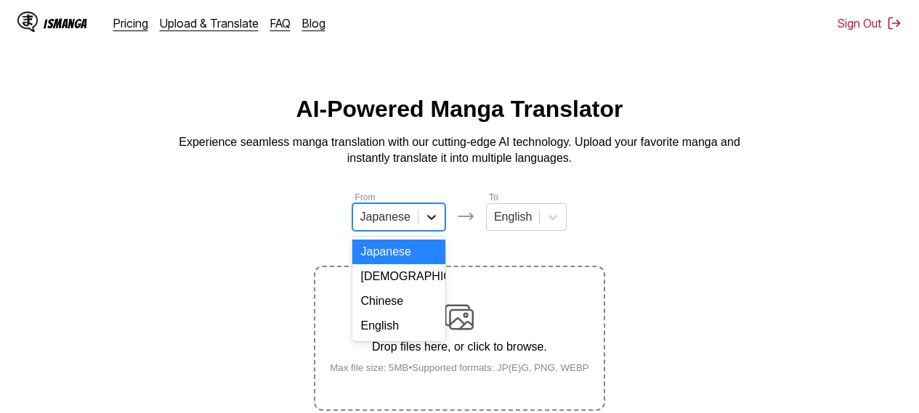
click at [428, 224] on icon at bounding box center [431, 217] width 15 height 15
click at [399, 338] on div "English" at bounding box center [398, 326] width 93 height 25
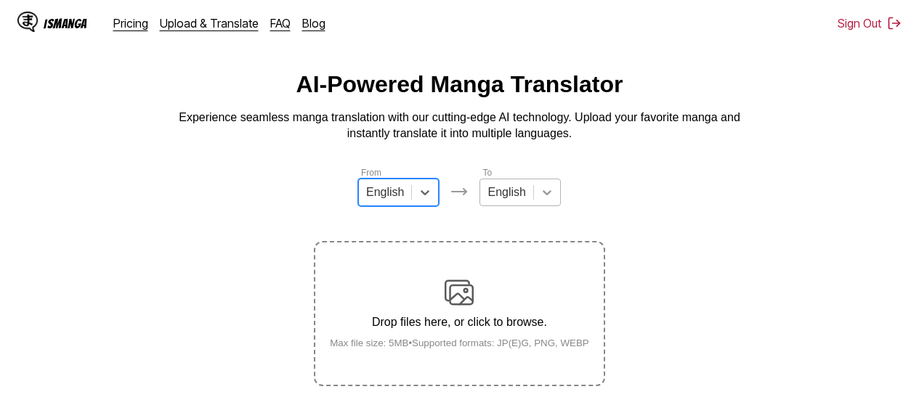
click at [539, 206] on div "English" at bounding box center [519, 193] width 81 height 28
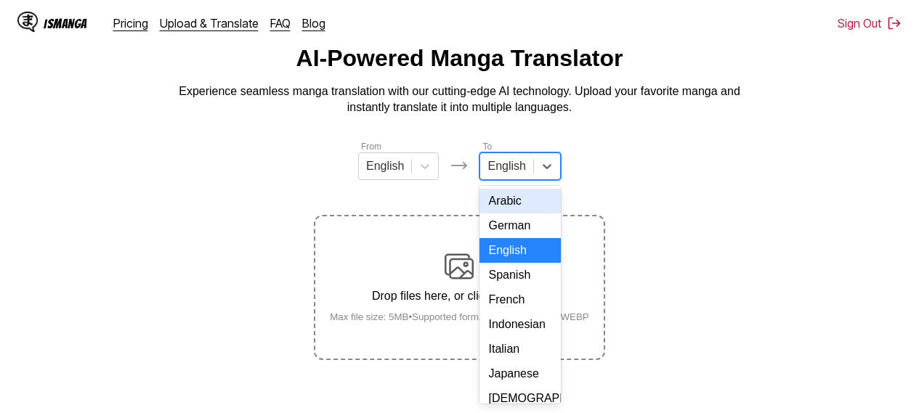
scroll to position [54, 0]
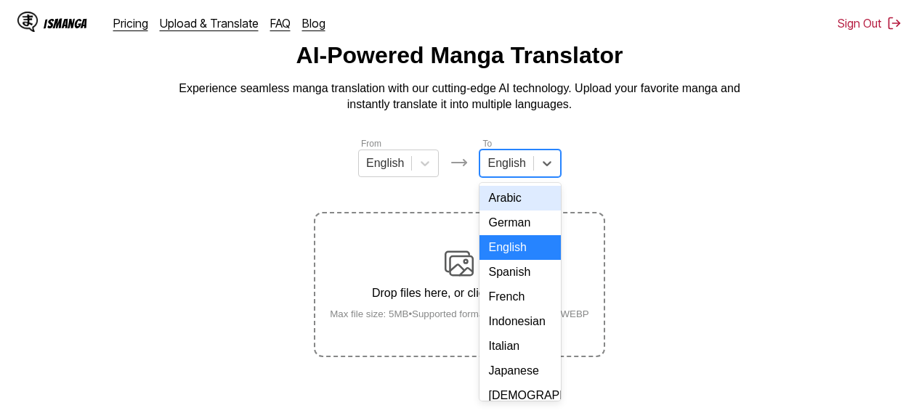
click at [505, 205] on div "Arabic" at bounding box center [519, 198] width 81 height 25
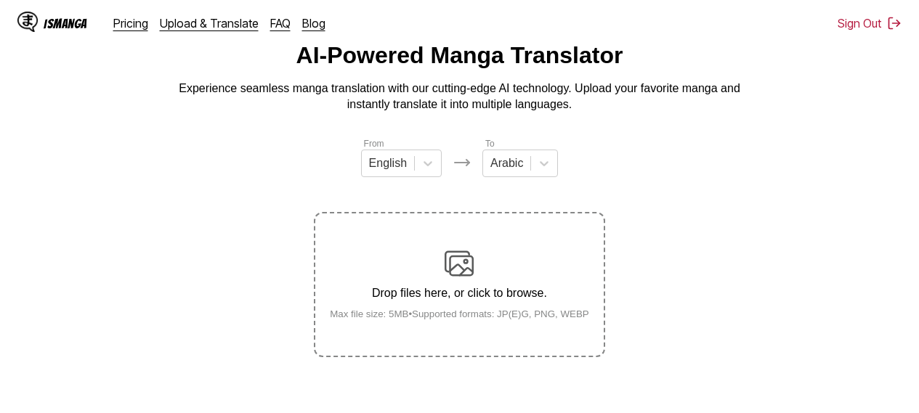
click at [468, 260] on img at bounding box center [458, 263] width 29 height 29
click at [0, 0] on input "Drop files here, or click to browse. Max file size: 5MB • Supported formats: JP…" at bounding box center [0, 0] width 0 height 0
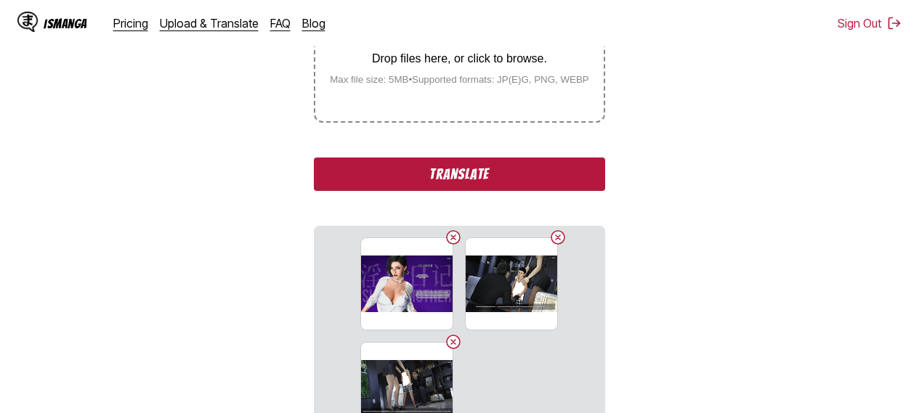
scroll to position [304, 0]
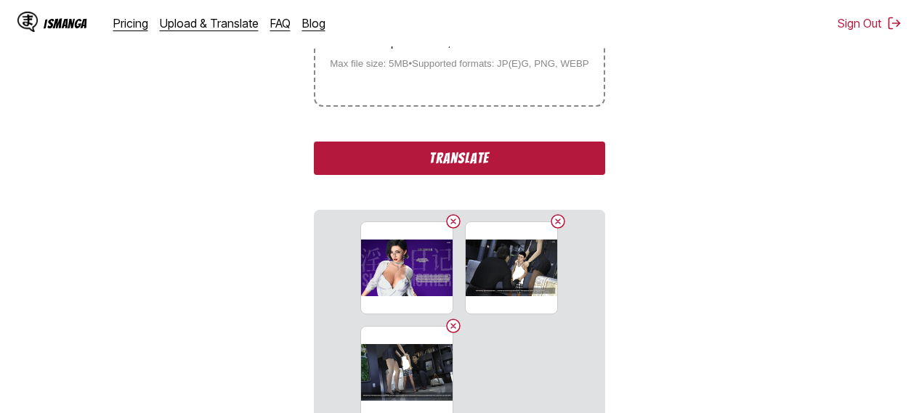
click at [472, 166] on button "Translate" at bounding box center [459, 158] width 290 height 33
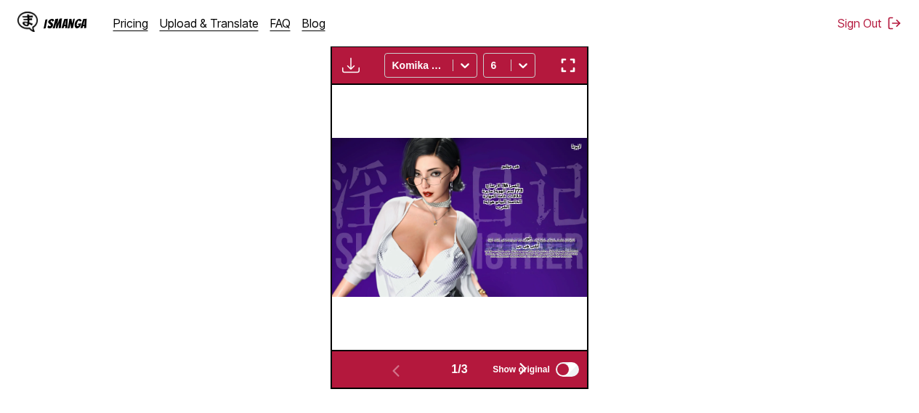
click at [571, 68] on img "button" at bounding box center [567, 65] width 17 height 17
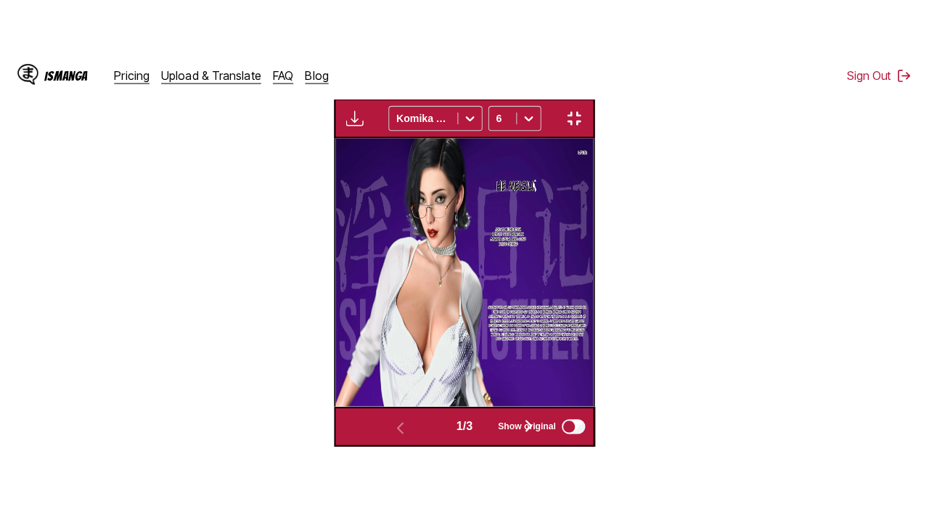
scroll to position [179, 0]
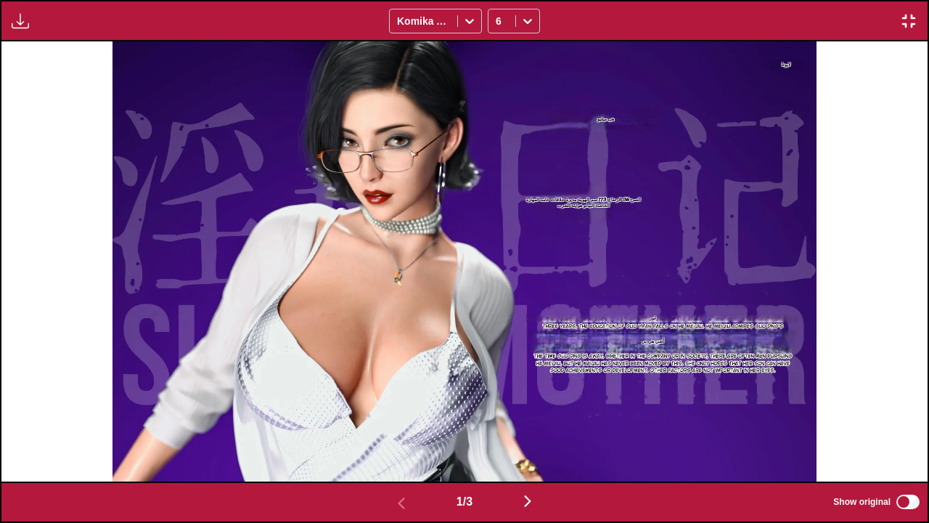
click at [526, 402] on img "button" at bounding box center [527, 500] width 17 height 17
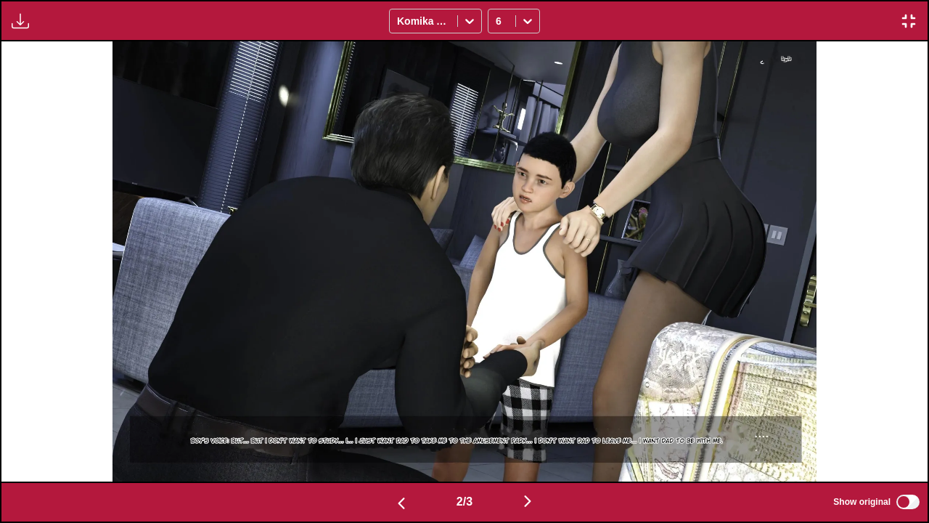
click at [526, 402] on img "button" at bounding box center [527, 500] width 17 height 17
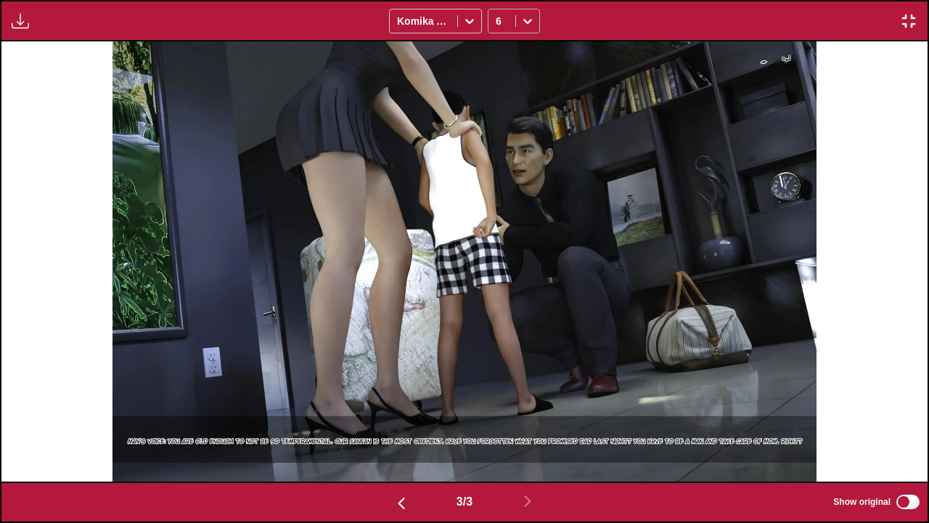
click at [520, 17] on div at bounding box center [527, 20] width 23 height 23
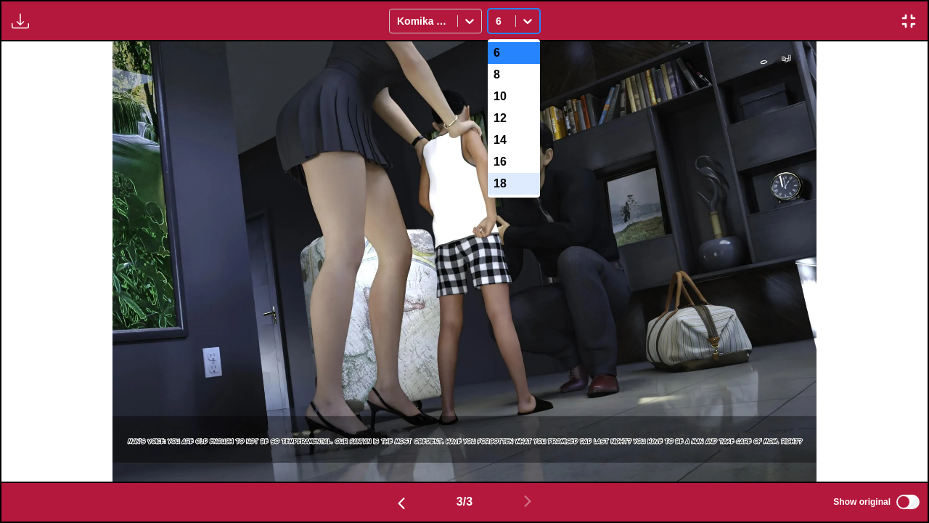
click at [514, 195] on div "18" at bounding box center [514, 184] width 52 height 22
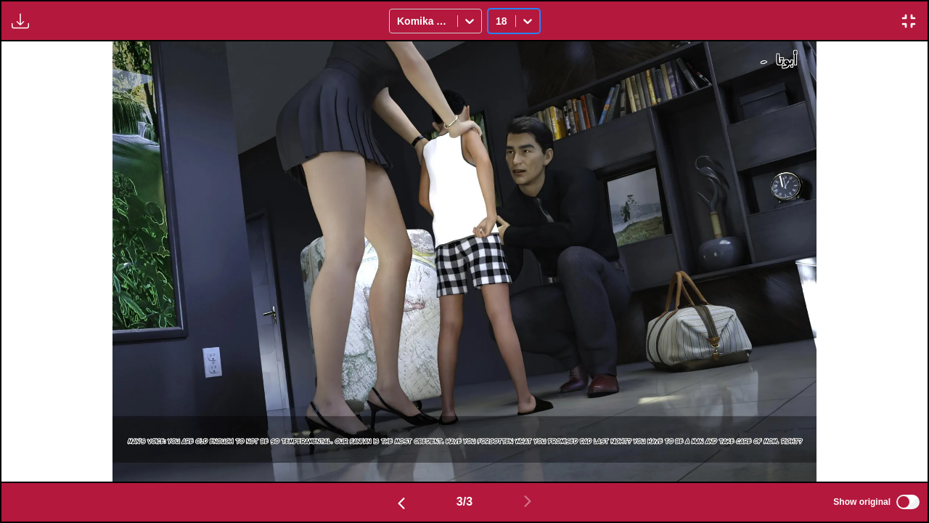
click at [912, 16] on img "button" at bounding box center [908, 20] width 17 height 17
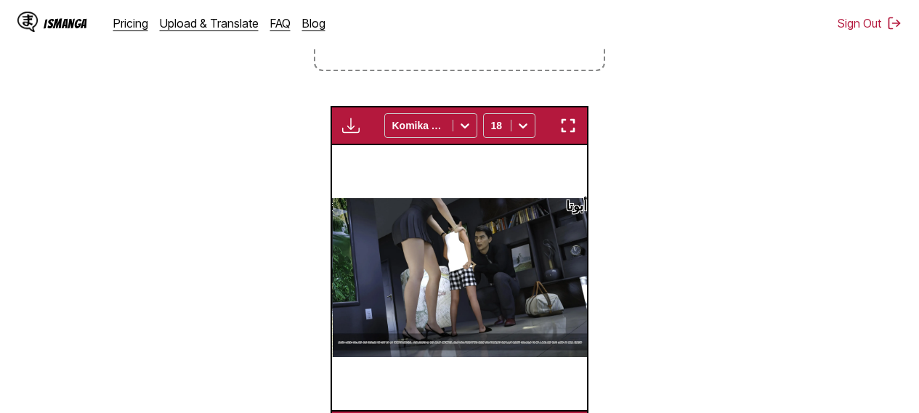
scroll to position [0, 509]
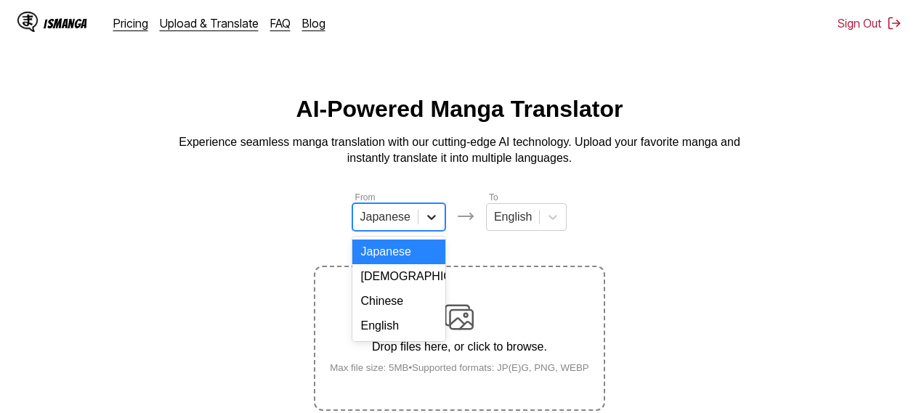
click at [423, 230] on div at bounding box center [431, 217] width 26 height 26
click at [387, 338] on div "English" at bounding box center [398, 326] width 93 height 25
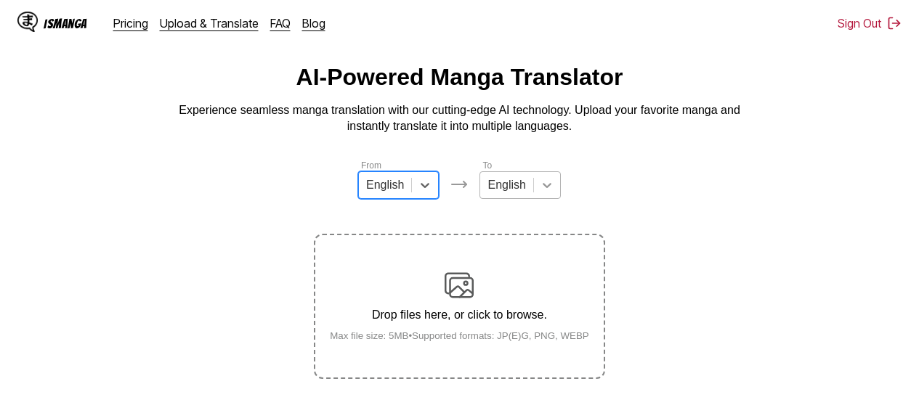
click at [545, 199] on div "English" at bounding box center [519, 185] width 81 height 28
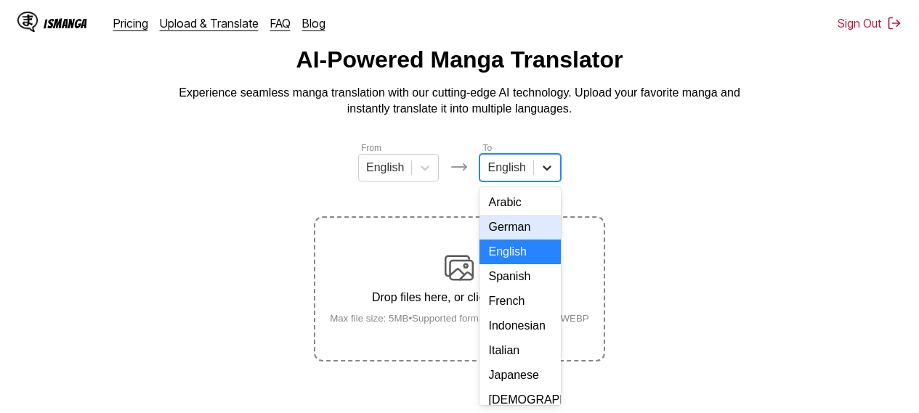
scroll to position [54, 0]
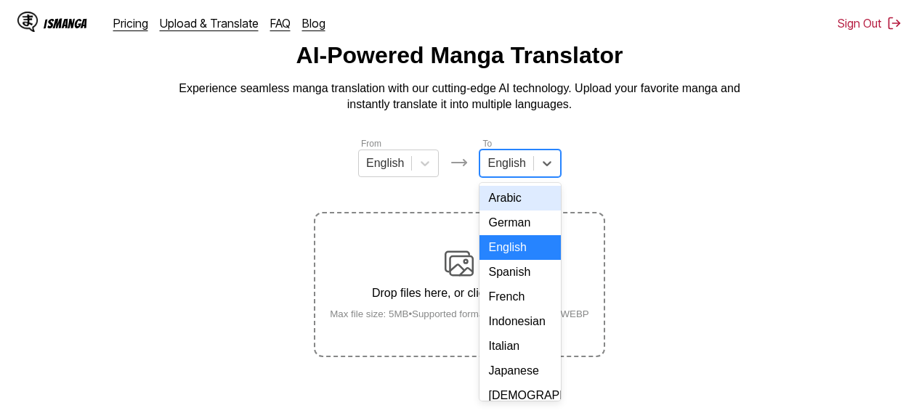
click at [529, 211] on div "Arabic" at bounding box center [519, 198] width 81 height 25
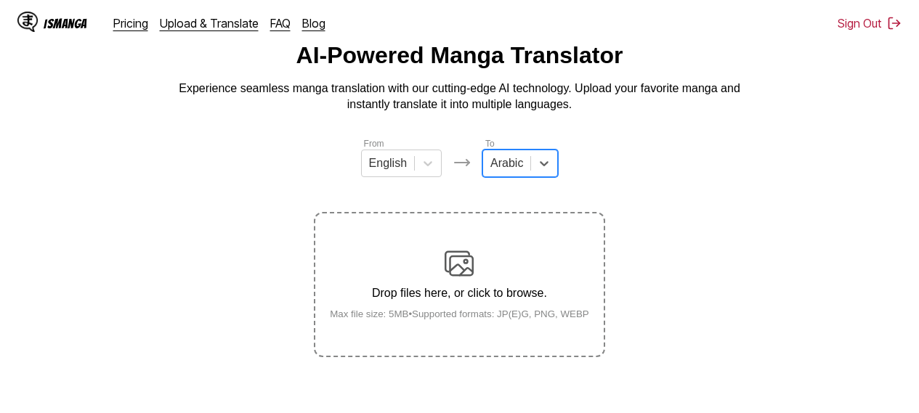
click at [227, 245] on section "From English To option Arabic, selected. Arabic Drop files here, or click to br…" at bounding box center [459, 247] width 895 height 221
